Goal: Information Seeking & Learning: Understand process/instructions

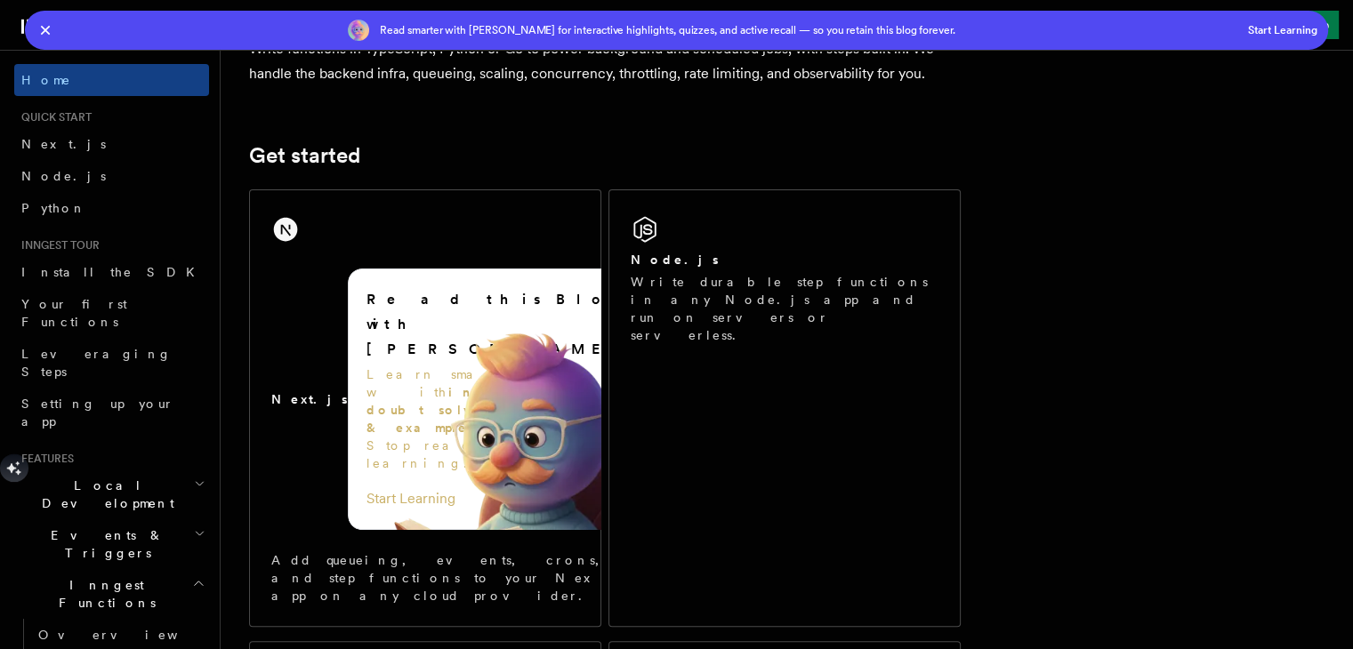
scroll to position [320, 0]
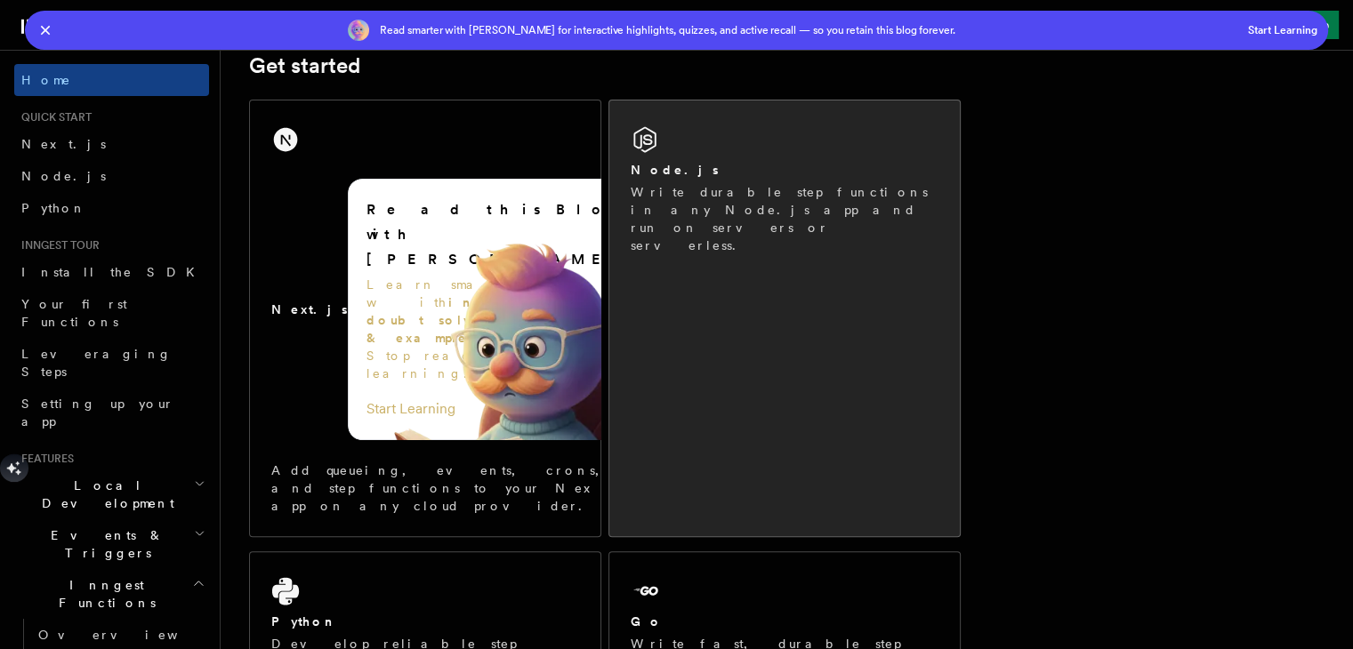
click at [791, 313] on link "Node.js Write durable step functions in any Node.js app and run on servers or s…" at bounding box center [784, 319] width 352 height 438
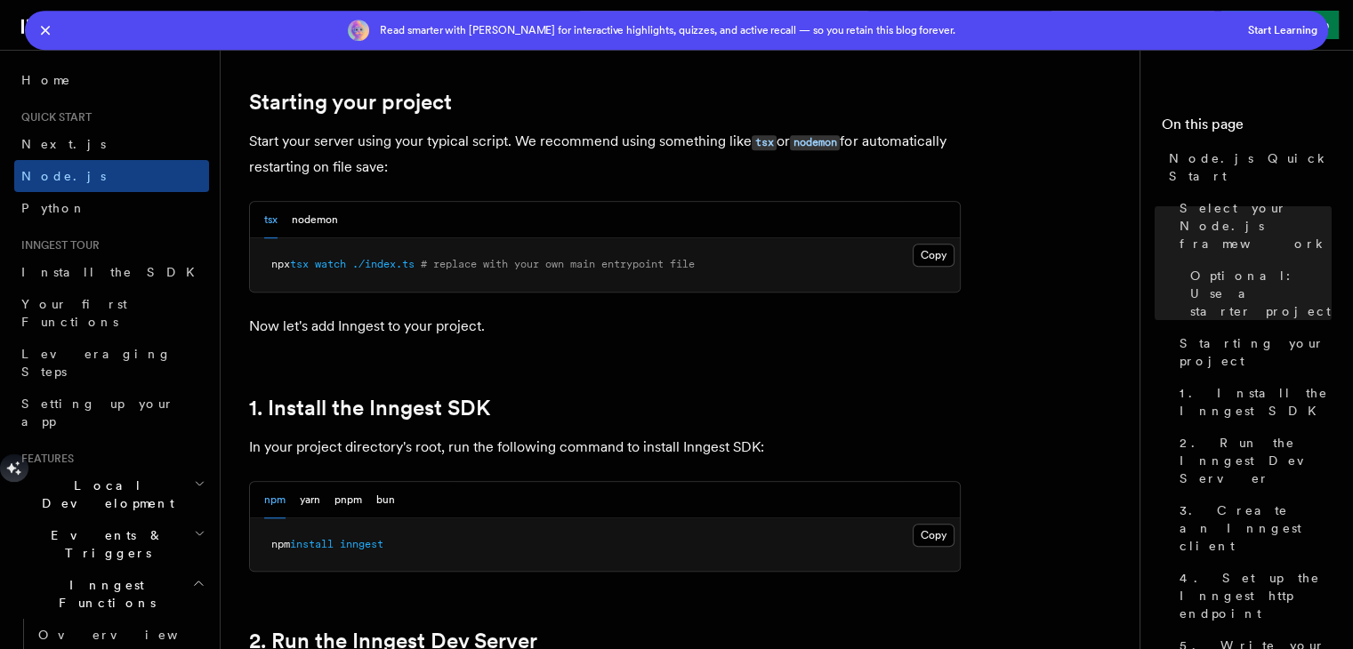
scroll to position [1068, 0]
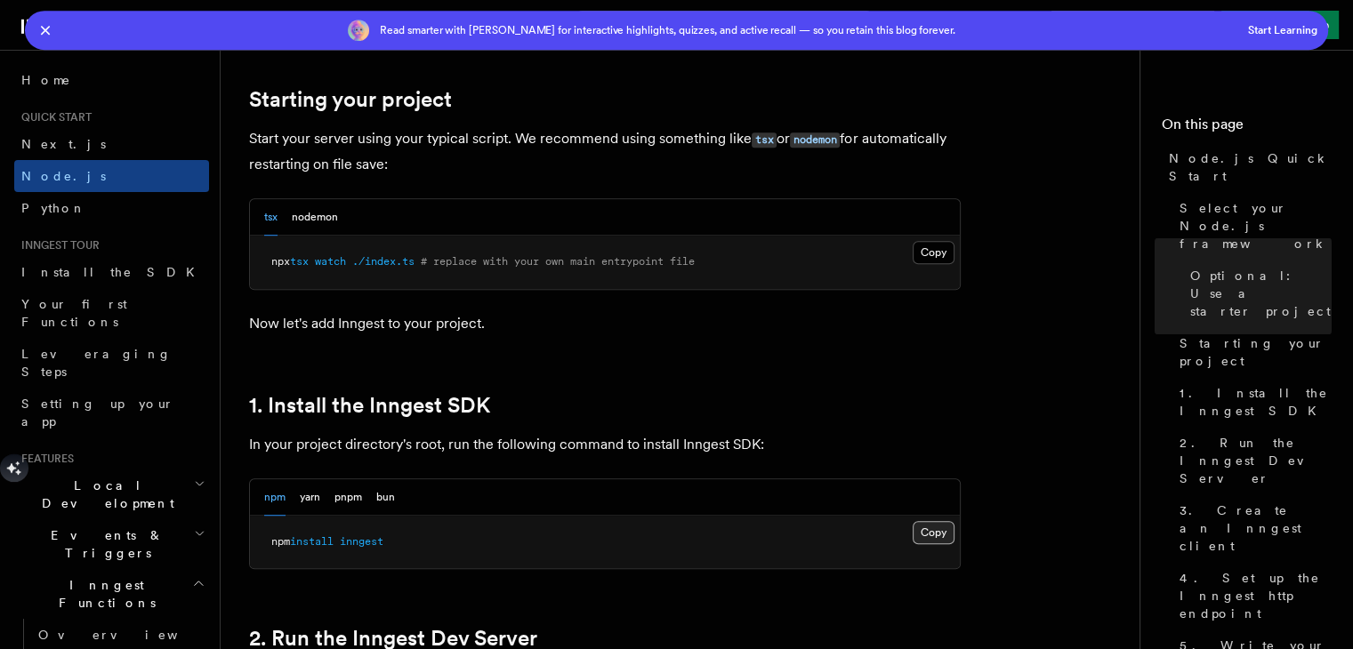
click at [942, 524] on button "Copy Copied" at bounding box center [934, 532] width 42 height 23
click at [929, 521] on button "Copy Copied" at bounding box center [934, 532] width 42 height 23
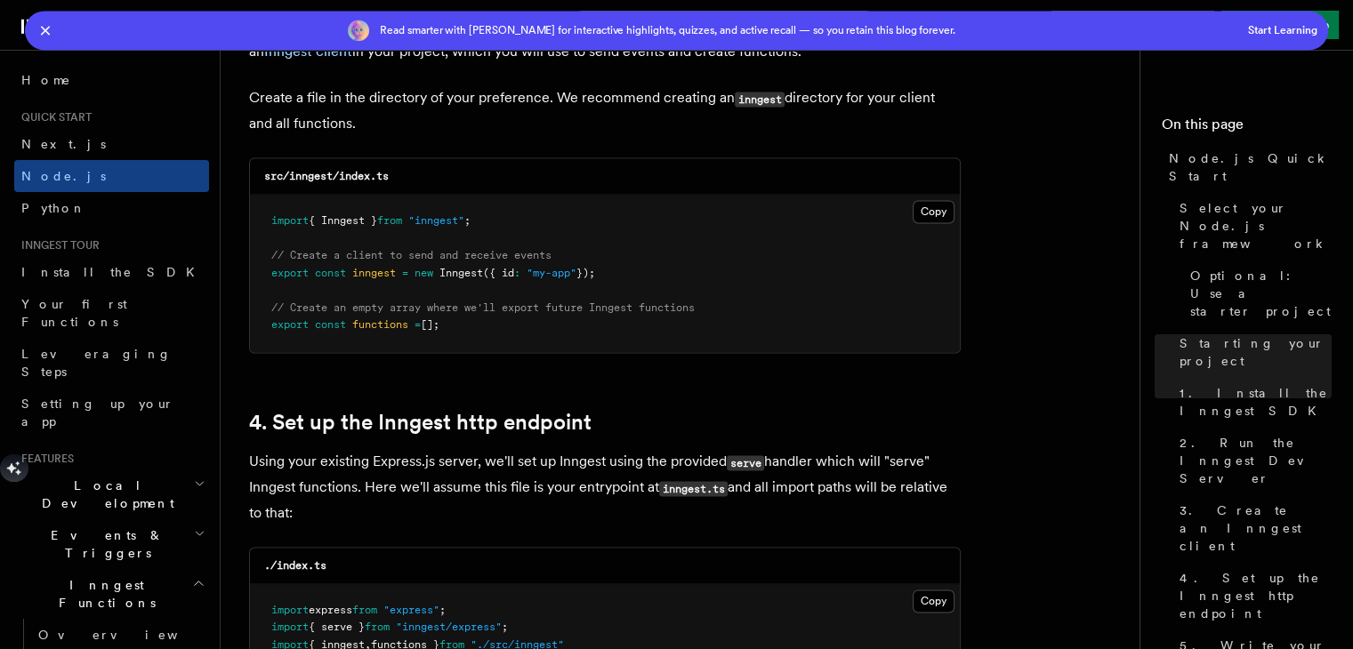
scroll to position [2562, 0]
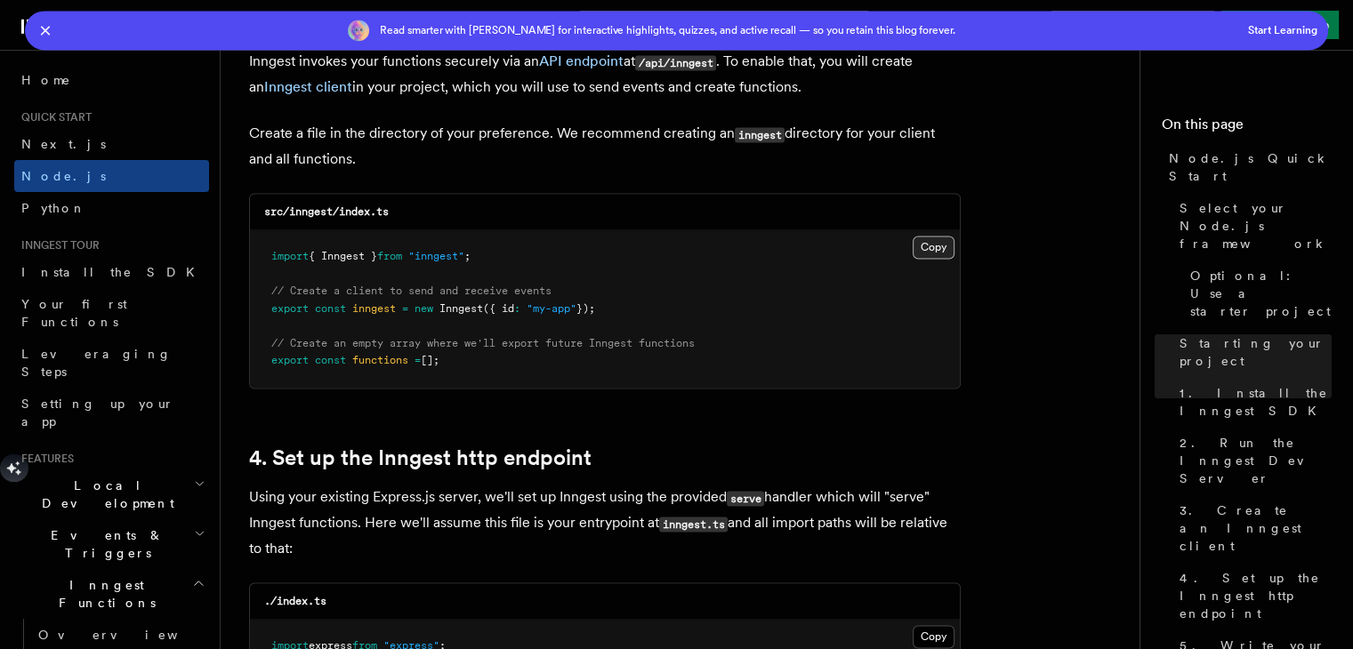
click at [922, 236] on button "Copy Copied" at bounding box center [934, 247] width 42 height 23
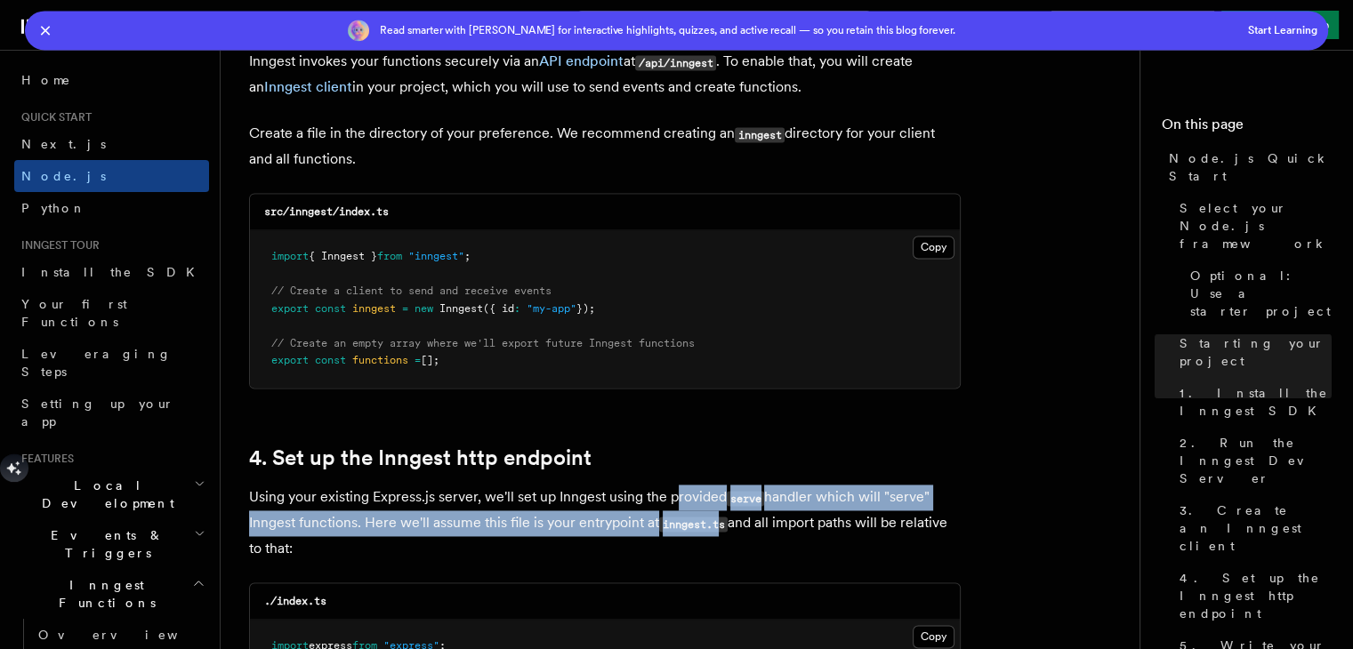
drag, startPoint x: 722, startPoint y: 513, endPoint x: 672, endPoint y: 469, distance: 67.5
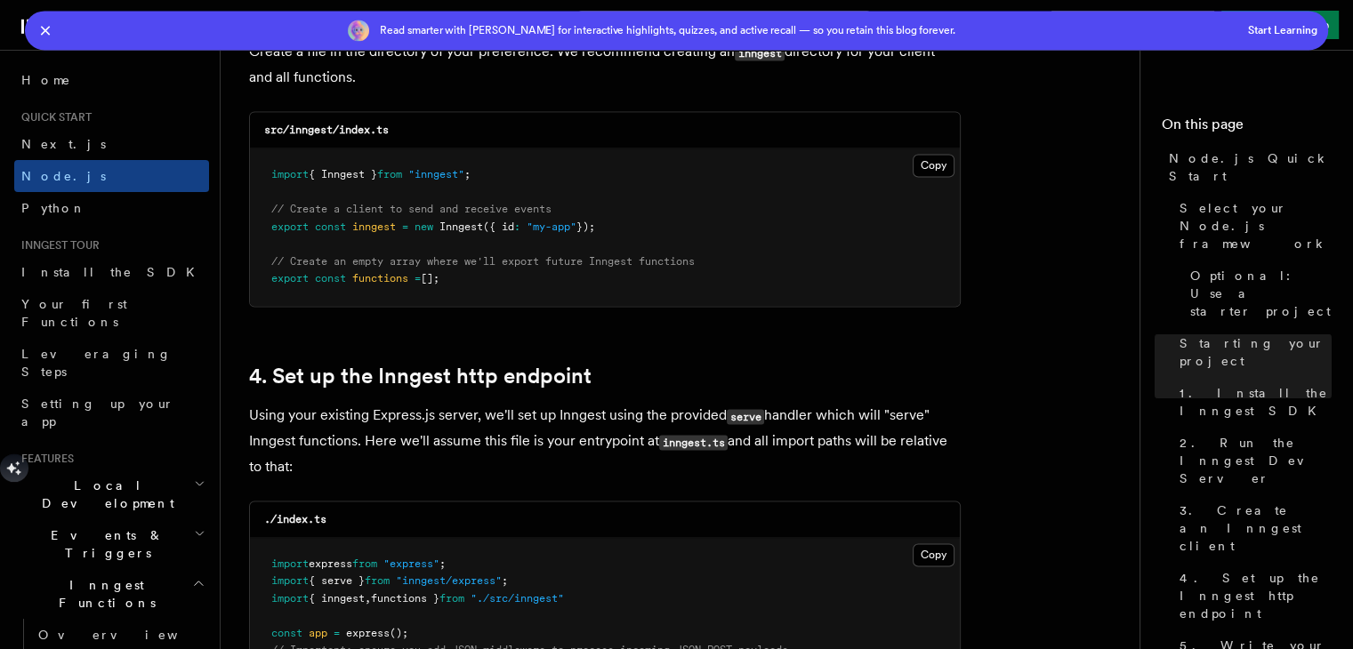
scroll to position [2704, 0]
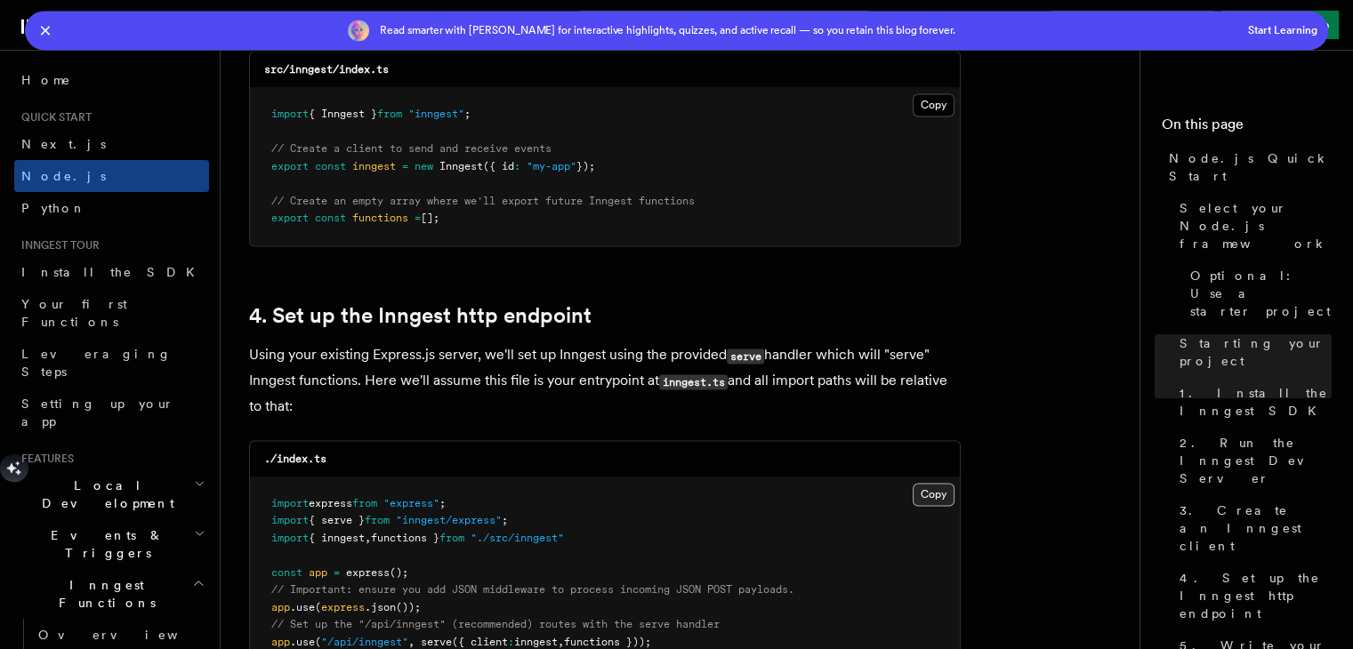
click at [939, 489] on button "Copy Copied" at bounding box center [934, 494] width 42 height 23
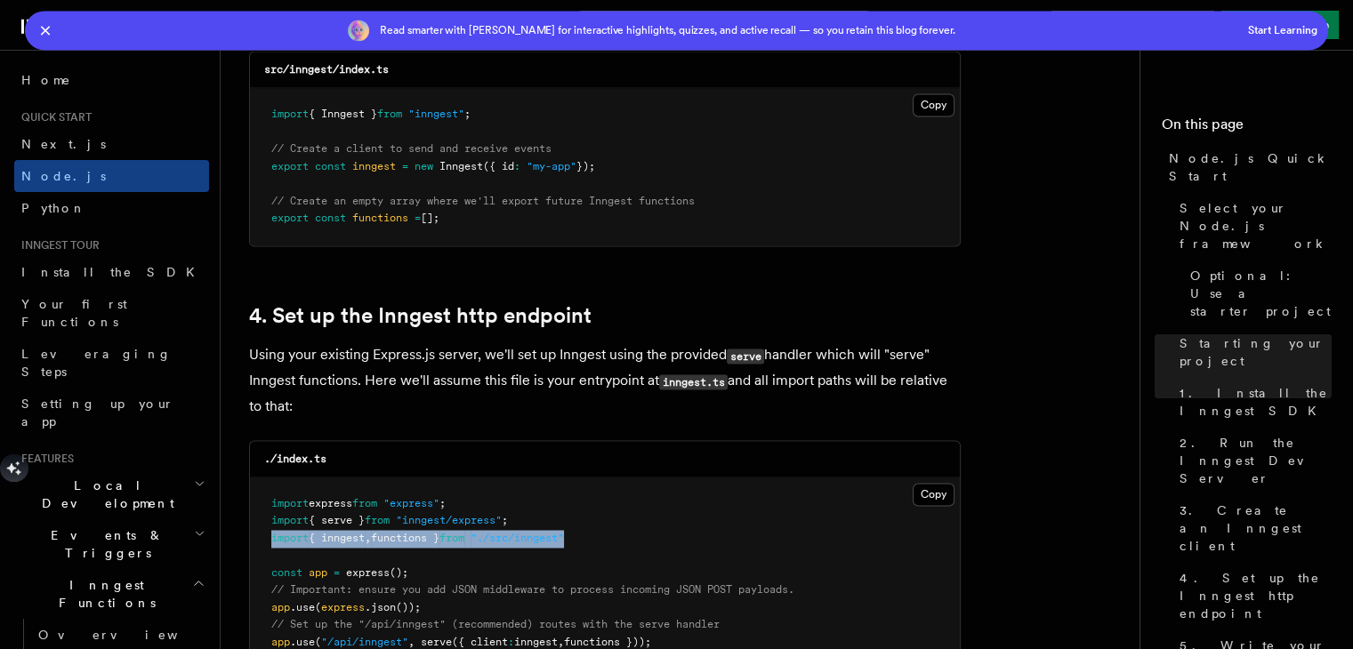
drag, startPoint x: 266, startPoint y: 523, endPoint x: 624, endPoint y: 528, distance: 357.6
click at [624, 528] on pre "import express from "express" ; import { serve } from "inngest/express" ; impor…" at bounding box center [605, 609] width 710 height 262
copy span "import { inngest , functions } from "./src/inngest""
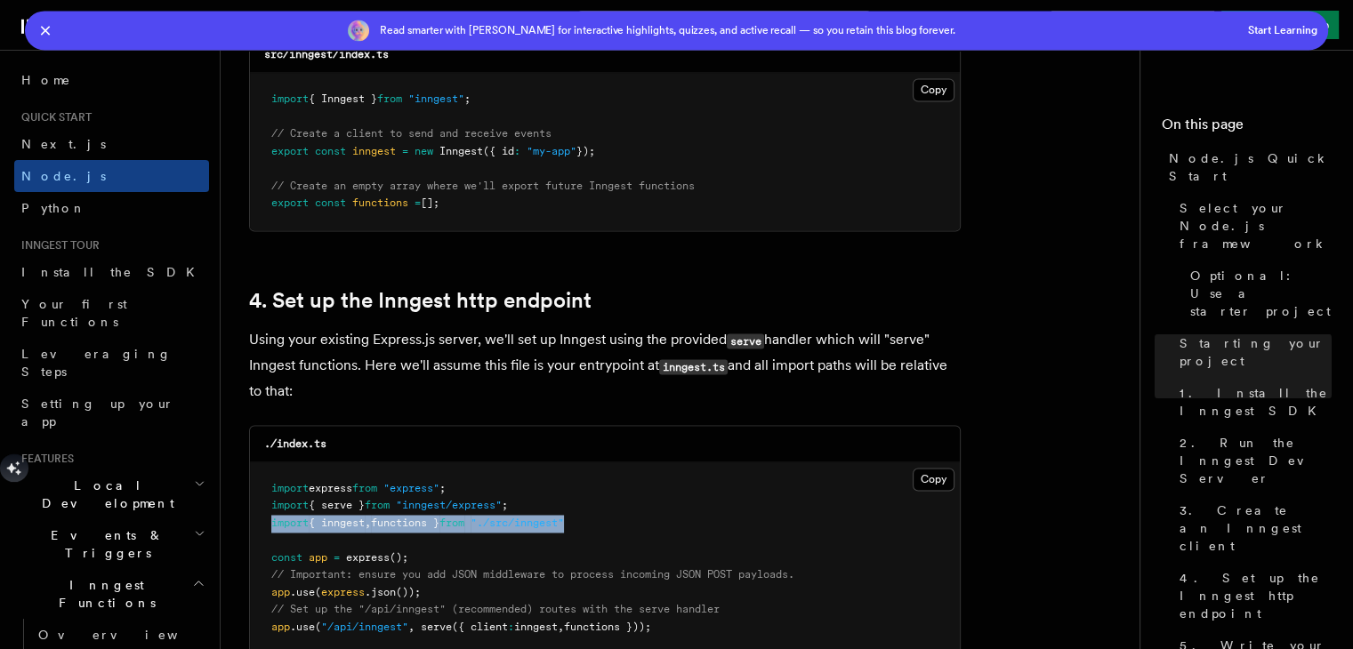
drag, startPoint x: 269, startPoint y: 627, endPoint x: 705, endPoint y: 613, distance: 436.1
click at [705, 613] on pre "import express from "express" ; import { serve } from "inngest/express" ; impor…" at bounding box center [605, 594] width 710 height 262
copy span "app .use ( "/api/inngest" , serve ({ client : inngest , functions }));"
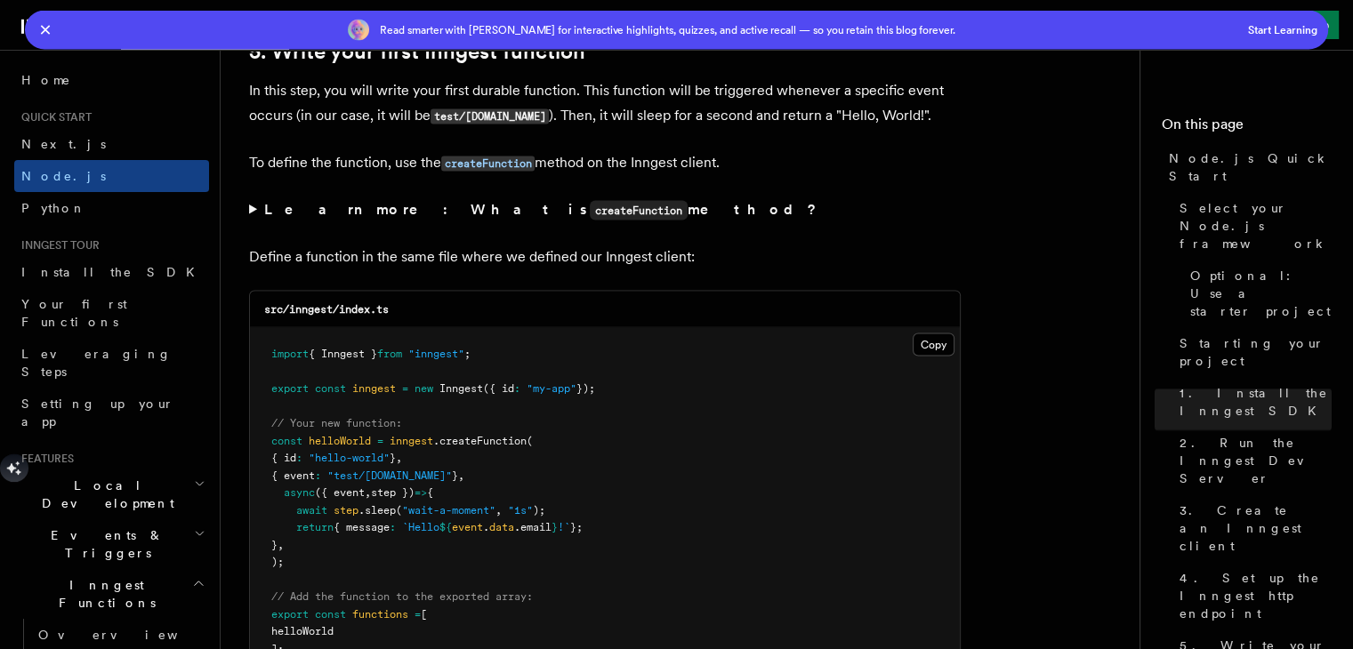
scroll to position [3609, 0]
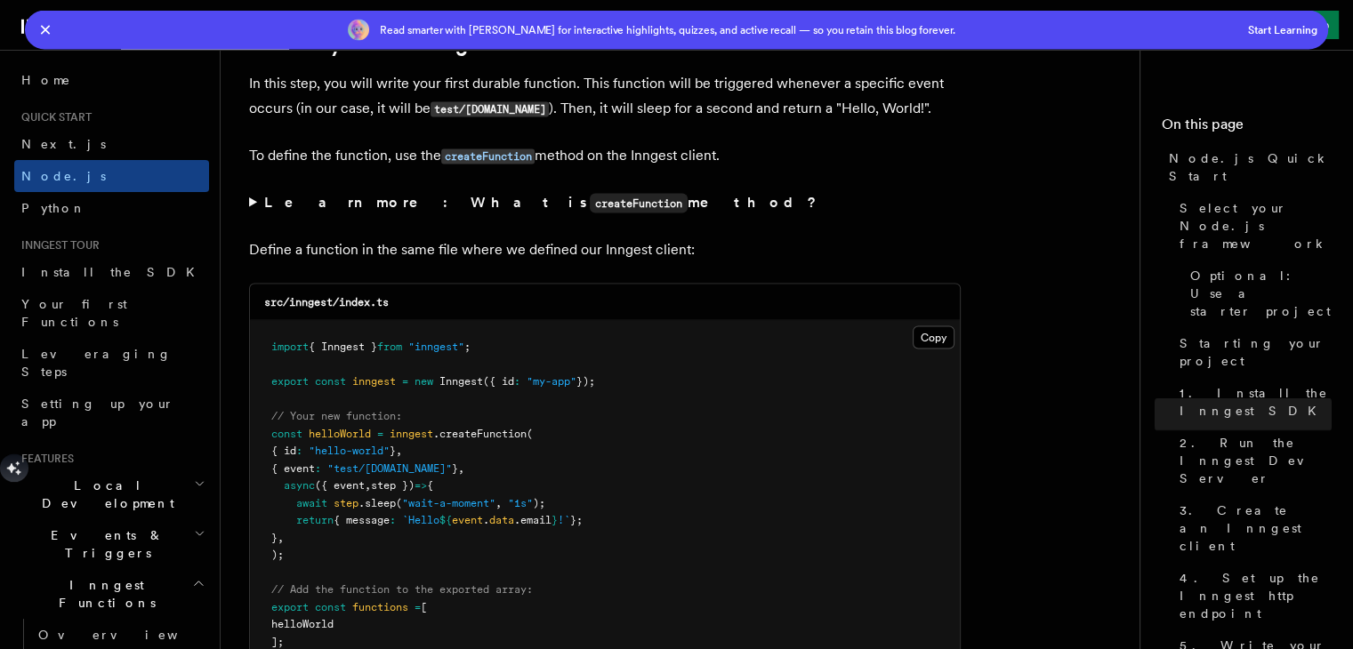
click at [744, 238] on p "Define a function in the same file where we defined our Inngest client:" at bounding box center [605, 250] width 712 height 25
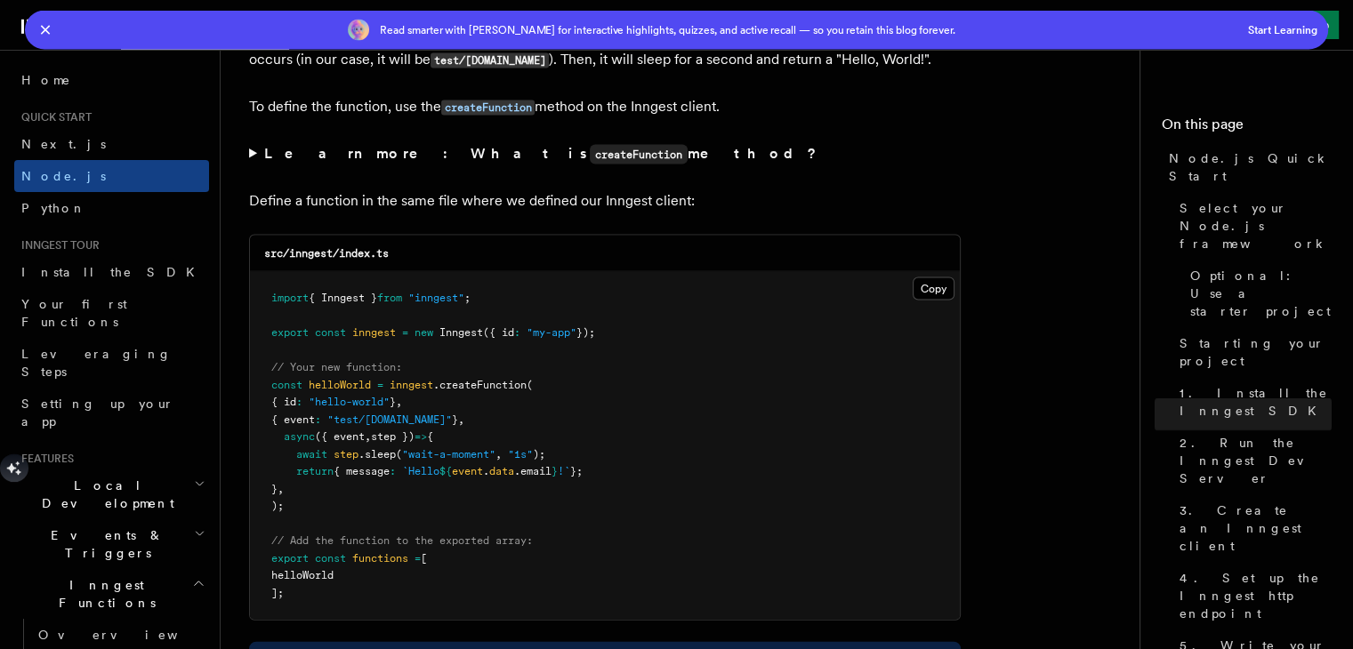
scroll to position [3680, 0]
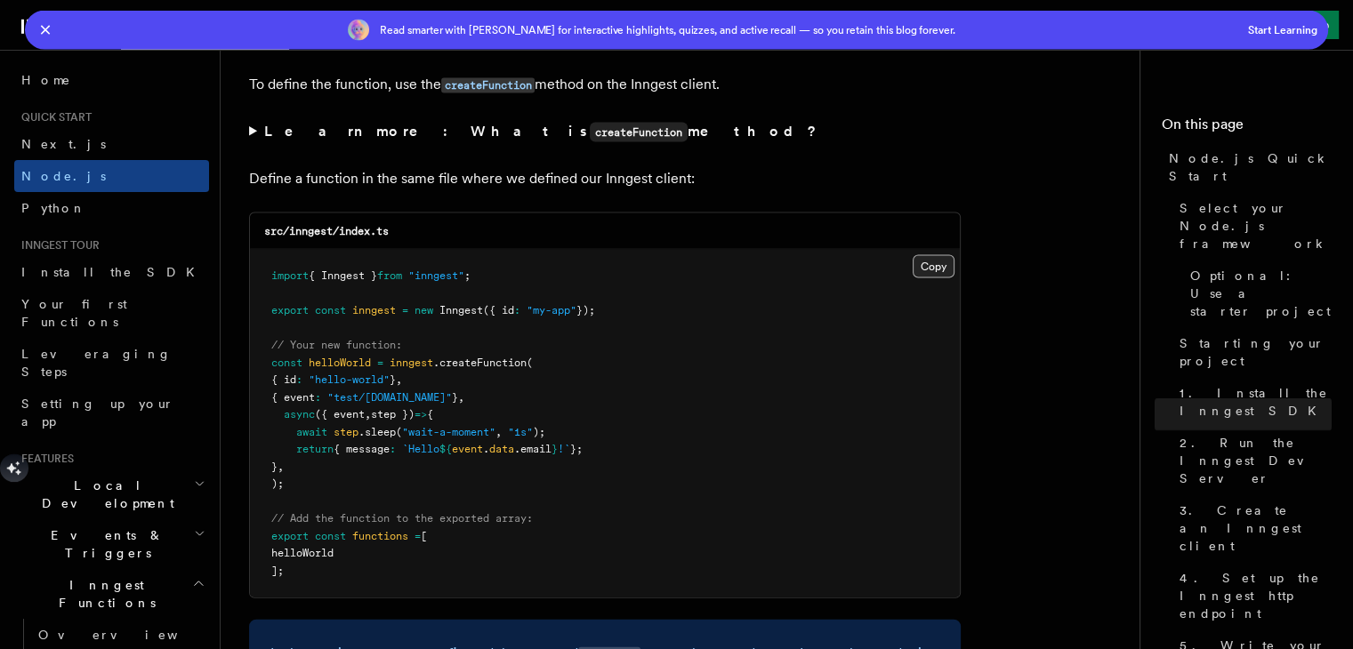
click at [952, 255] on button "Copy Copied" at bounding box center [934, 266] width 42 height 23
click at [46, 22] on icon "button" at bounding box center [46, 30] width 20 height 20
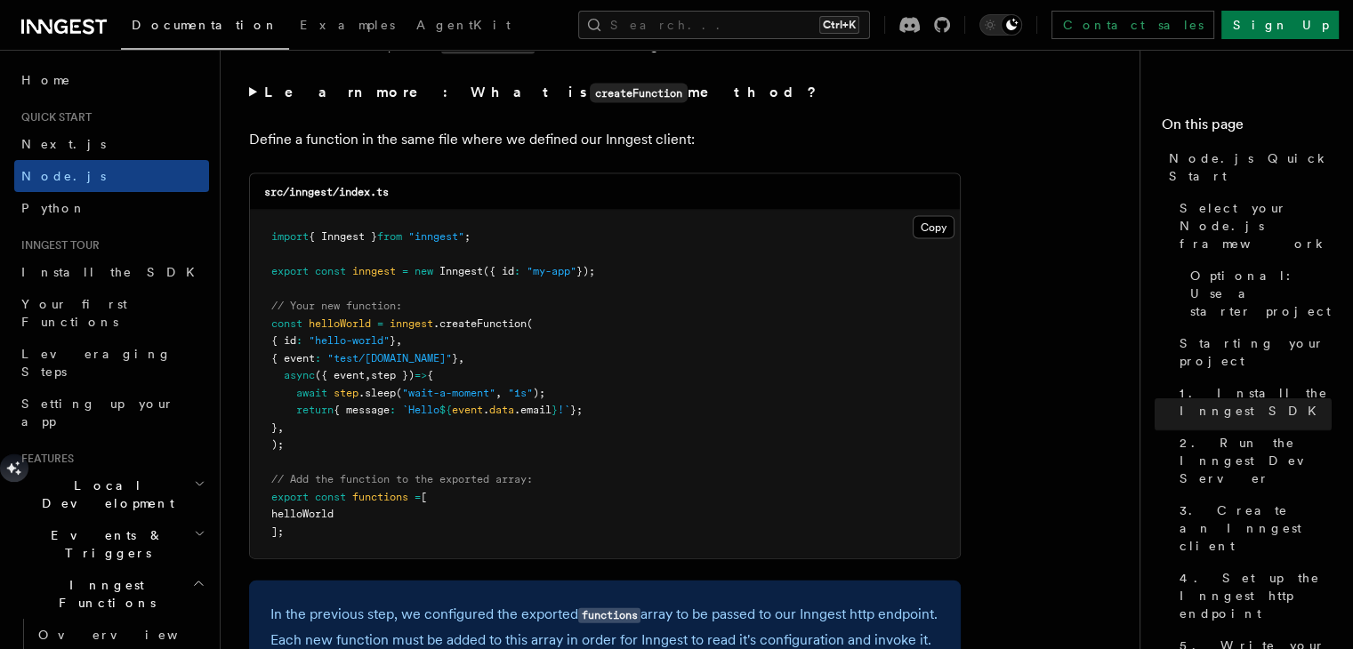
scroll to position [3641, 0]
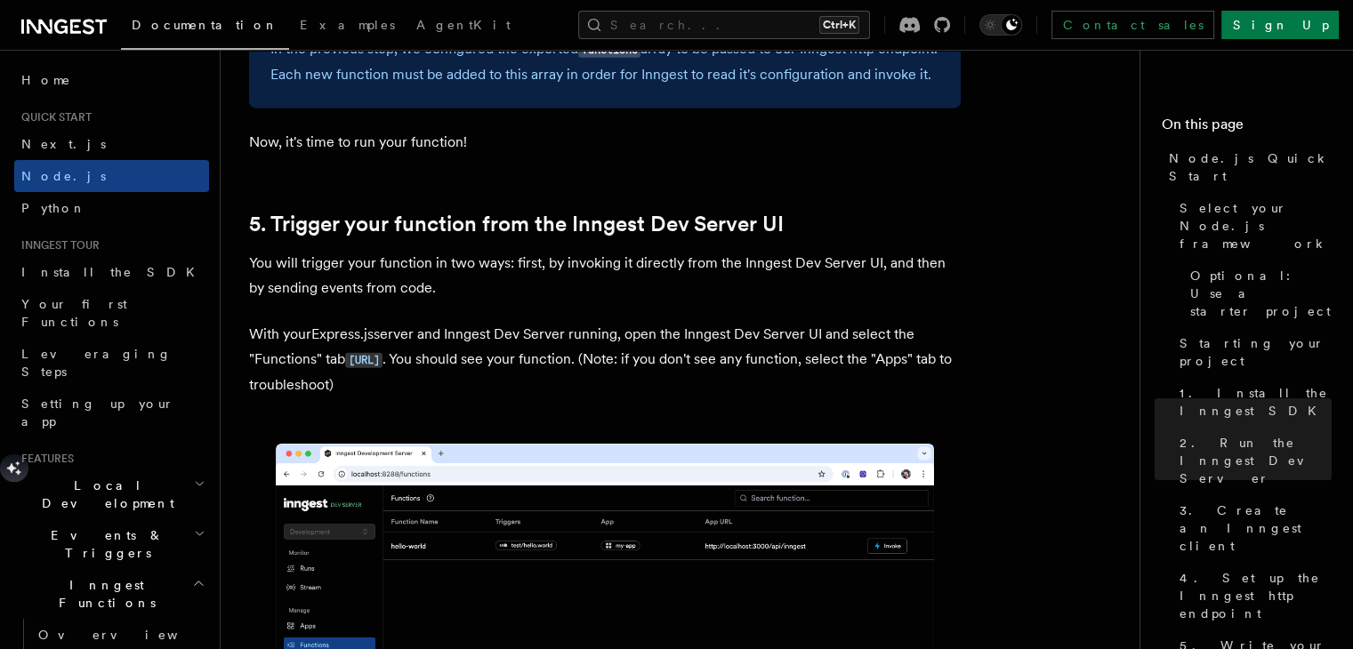
scroll to position [4210, 0]
